Goal: Information Seeking & Learning: Learn about a topic

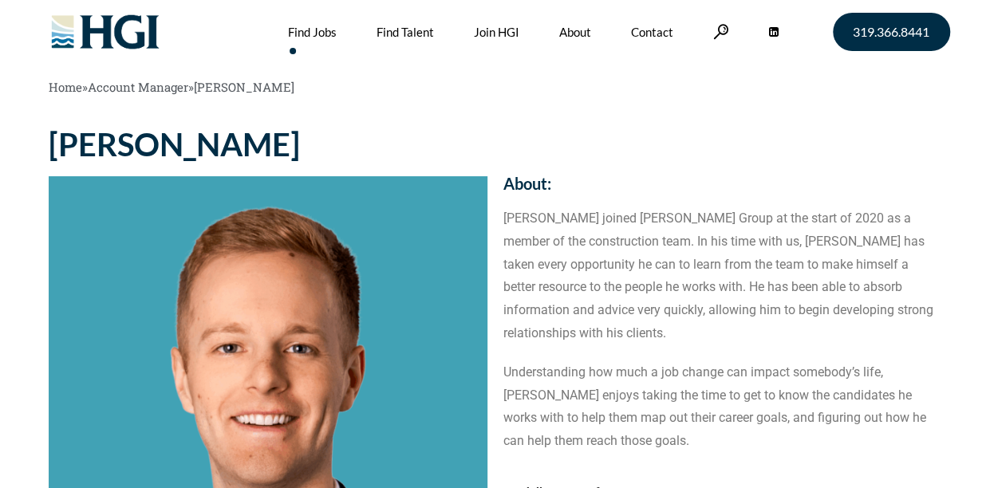
click at [337, 41] on link "Find Jobs" at bounding box center [312, 32] width 49 height 64
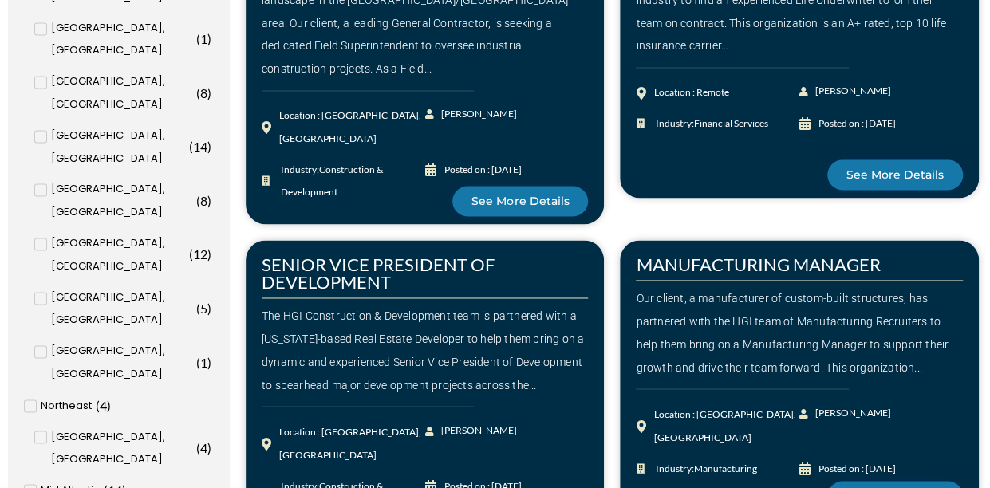
scroll to position [1117, 0]
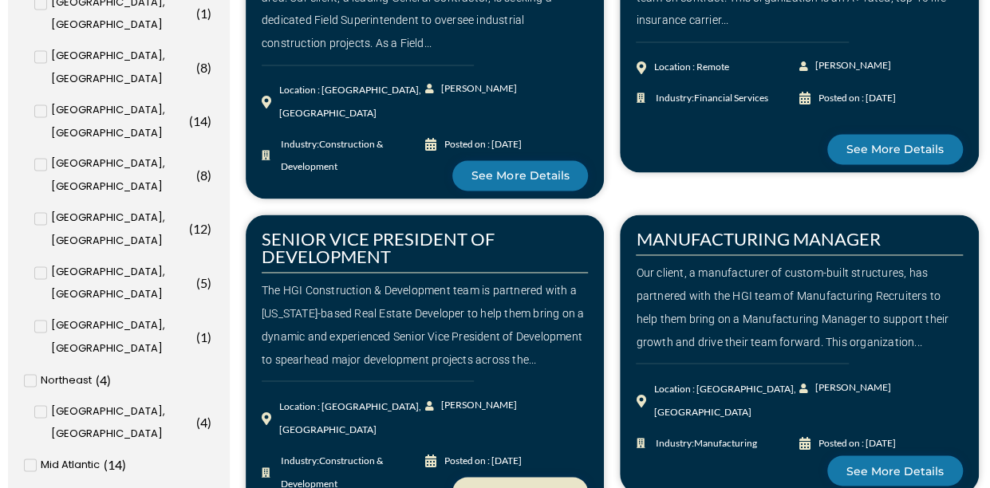
click at [493, 487] on span "See More Details" at bounding box center [519, 492] width 97 height 11
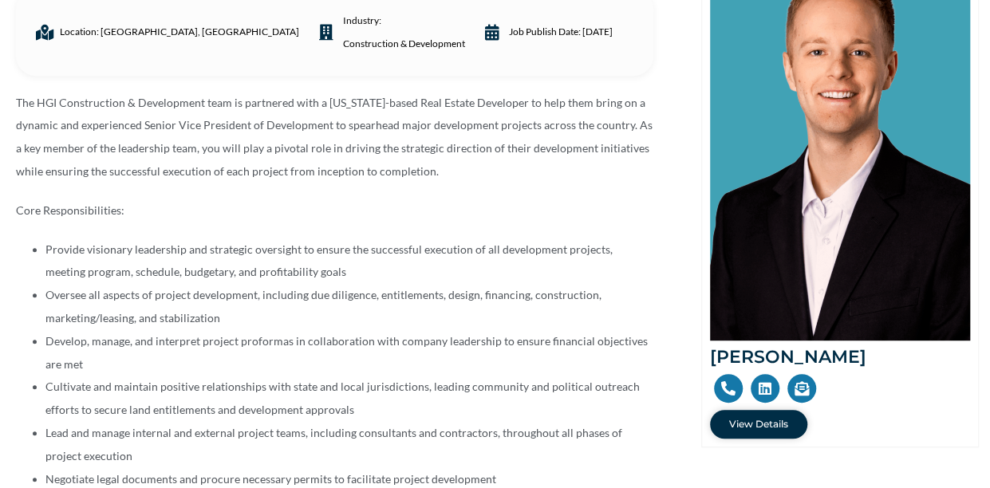
scroll to position [344, 0]
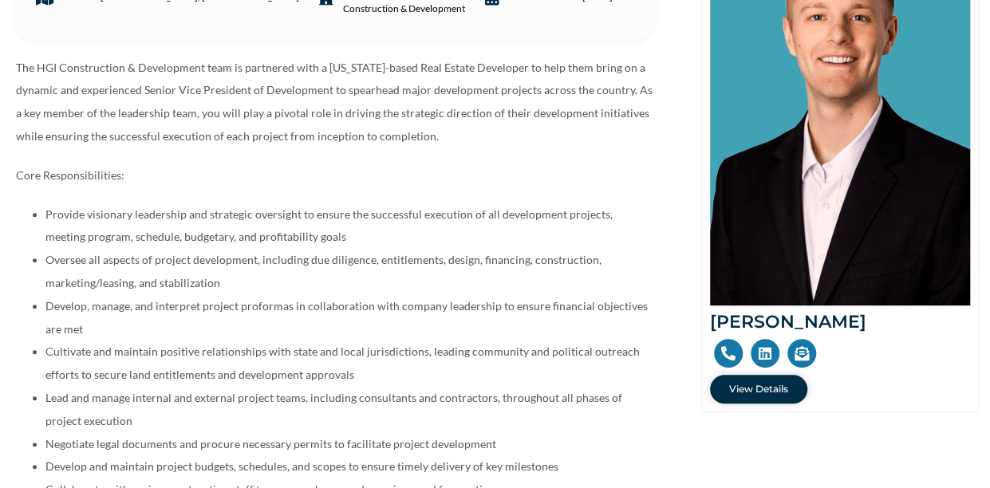
click at [726, 364] on link at bounding box center [728, 353] width 29 height 29
click at [774, 388] on span "View Details" at bounding box center [758, 389] width 59 height 10
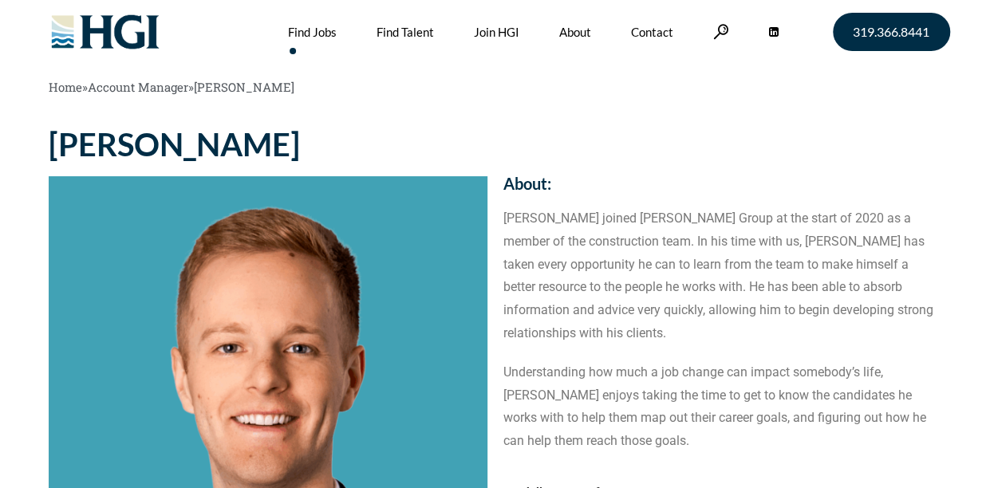
click at [330, 36] on link "Find Jobs" at bounding box center [312, 32] width 49 height 64
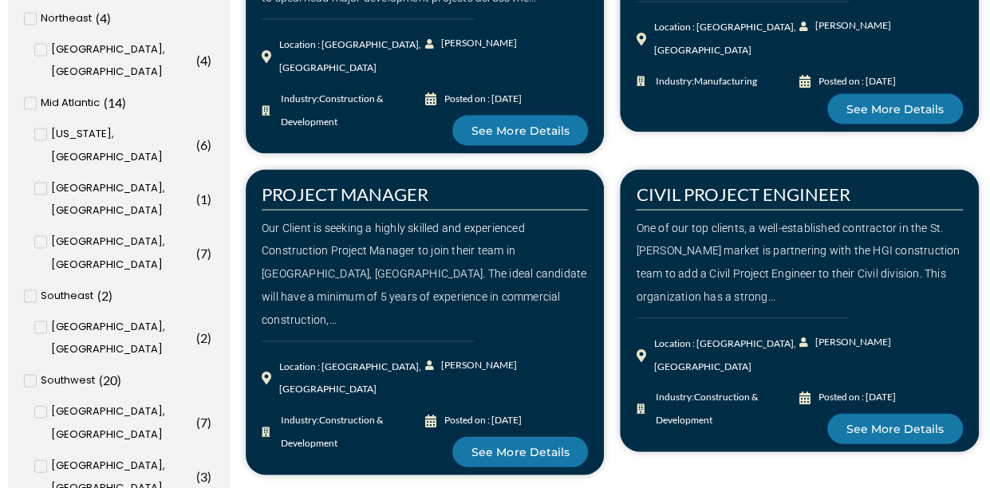
scroll to position [1595, 0]
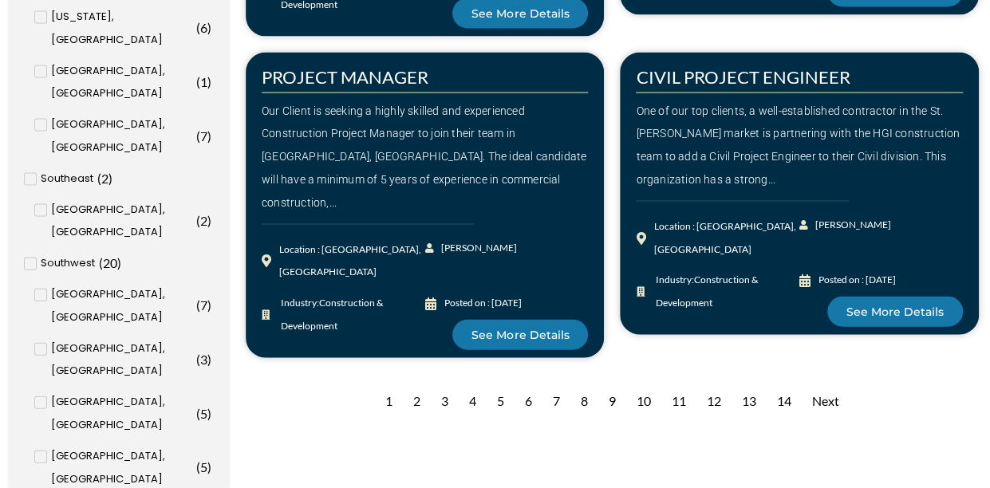
click at [410, 382] on div "2" at bounding box center [416, 401] width 23 height 39
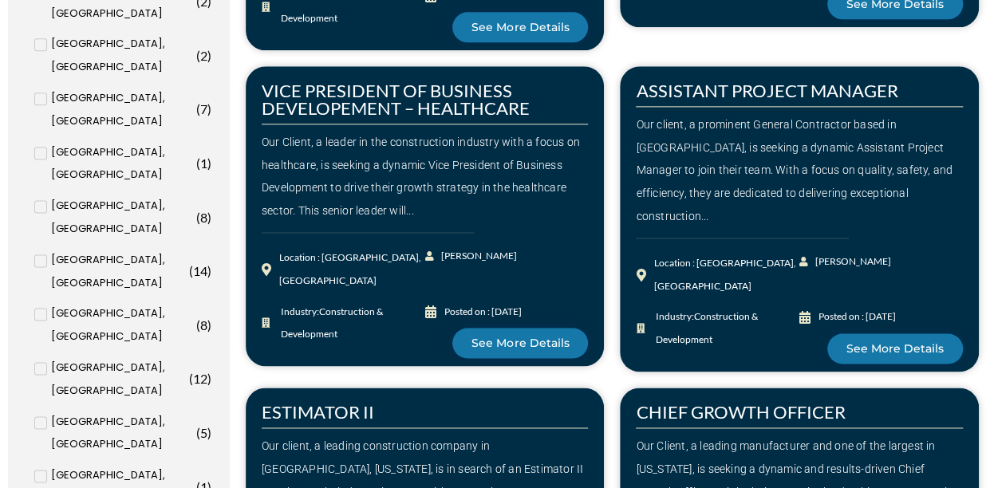
scroll to position [957, 0]
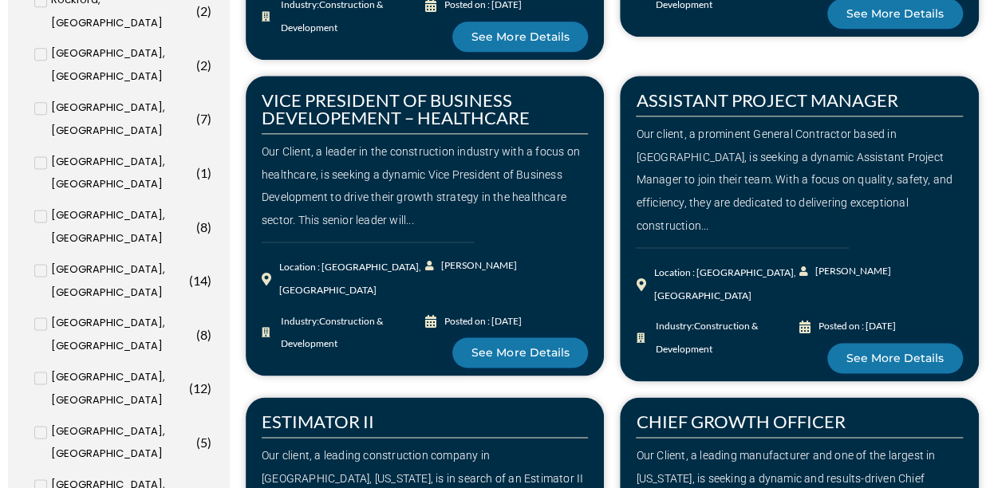
click at [0, 0] on input "[US_STATE], [GEOGRAPHIC_DATA] ( 6 )" at bounding box center [0, 0] width 0 height 0
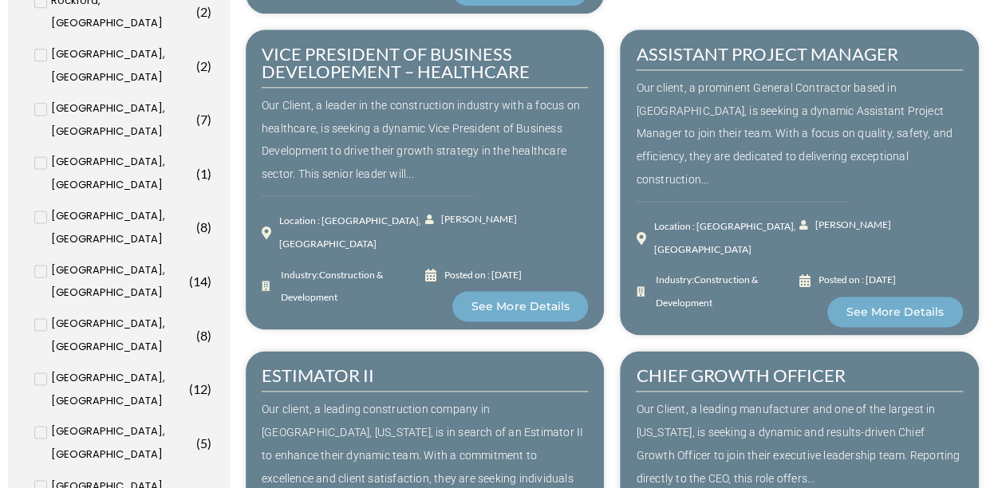
scroll to position [981, 0]
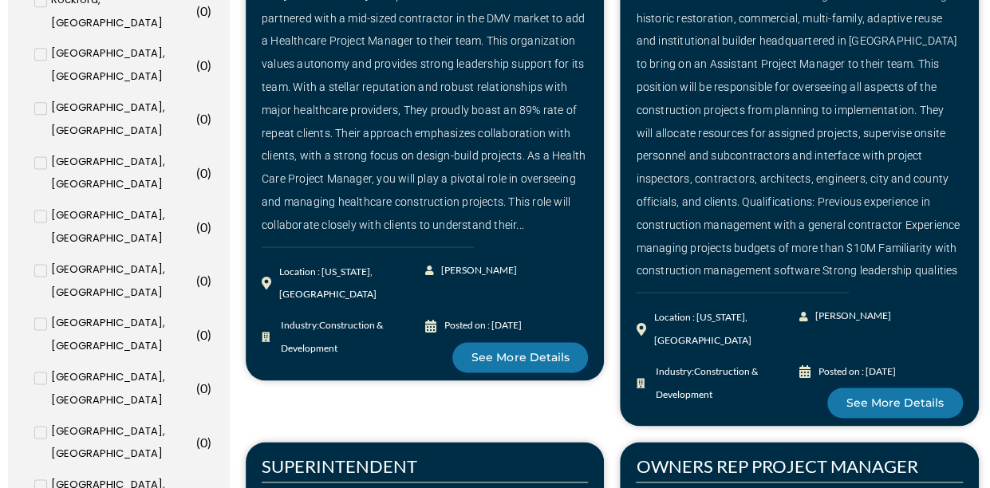
click at [0, 0] on input "Baltimore, MD ( 0 )" at bounding box center [0, 0] width 0 height 0
